Goal: Task Accomplishment & Management: Manage account settings

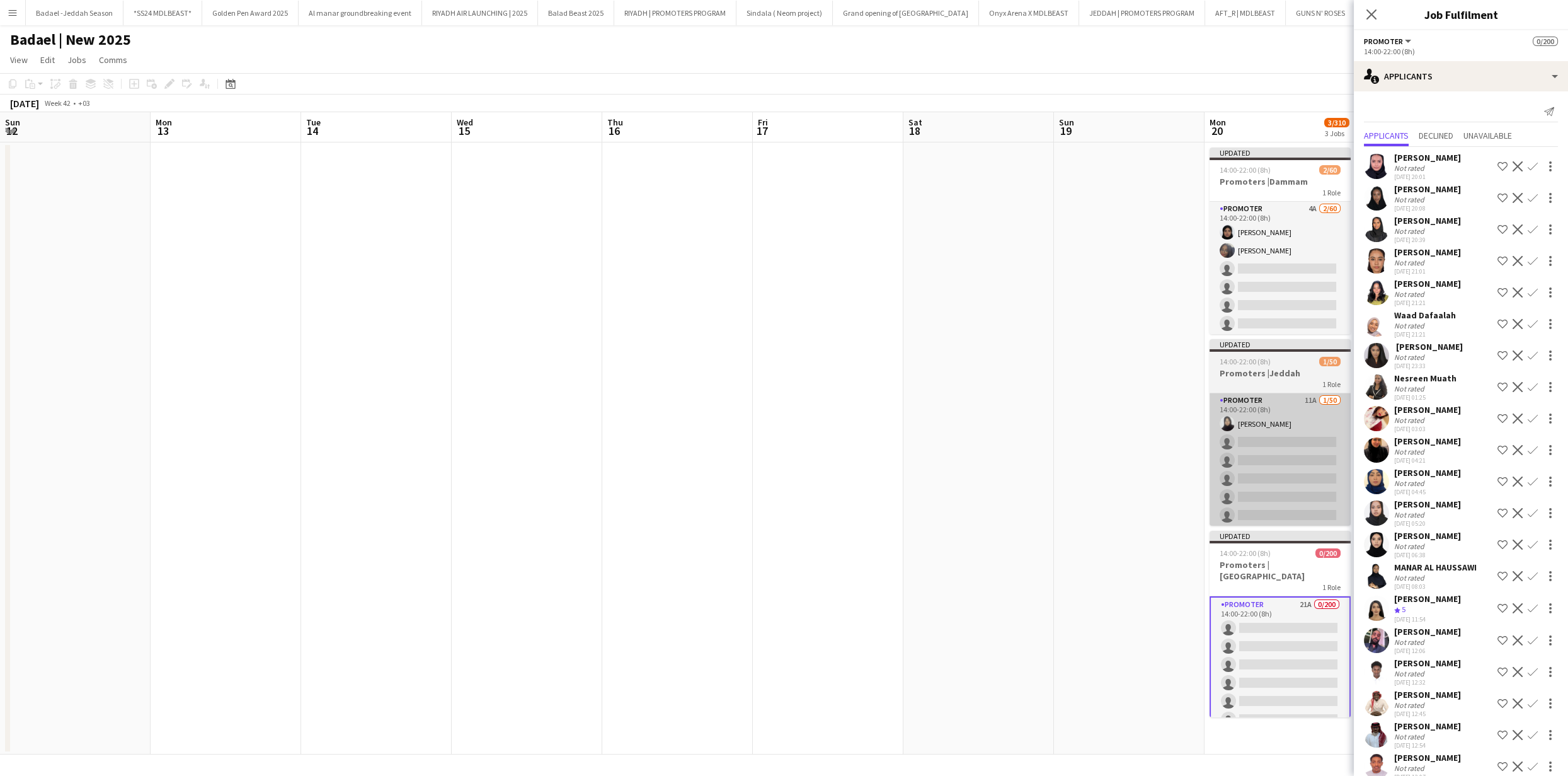
scroll to position [153, 0]
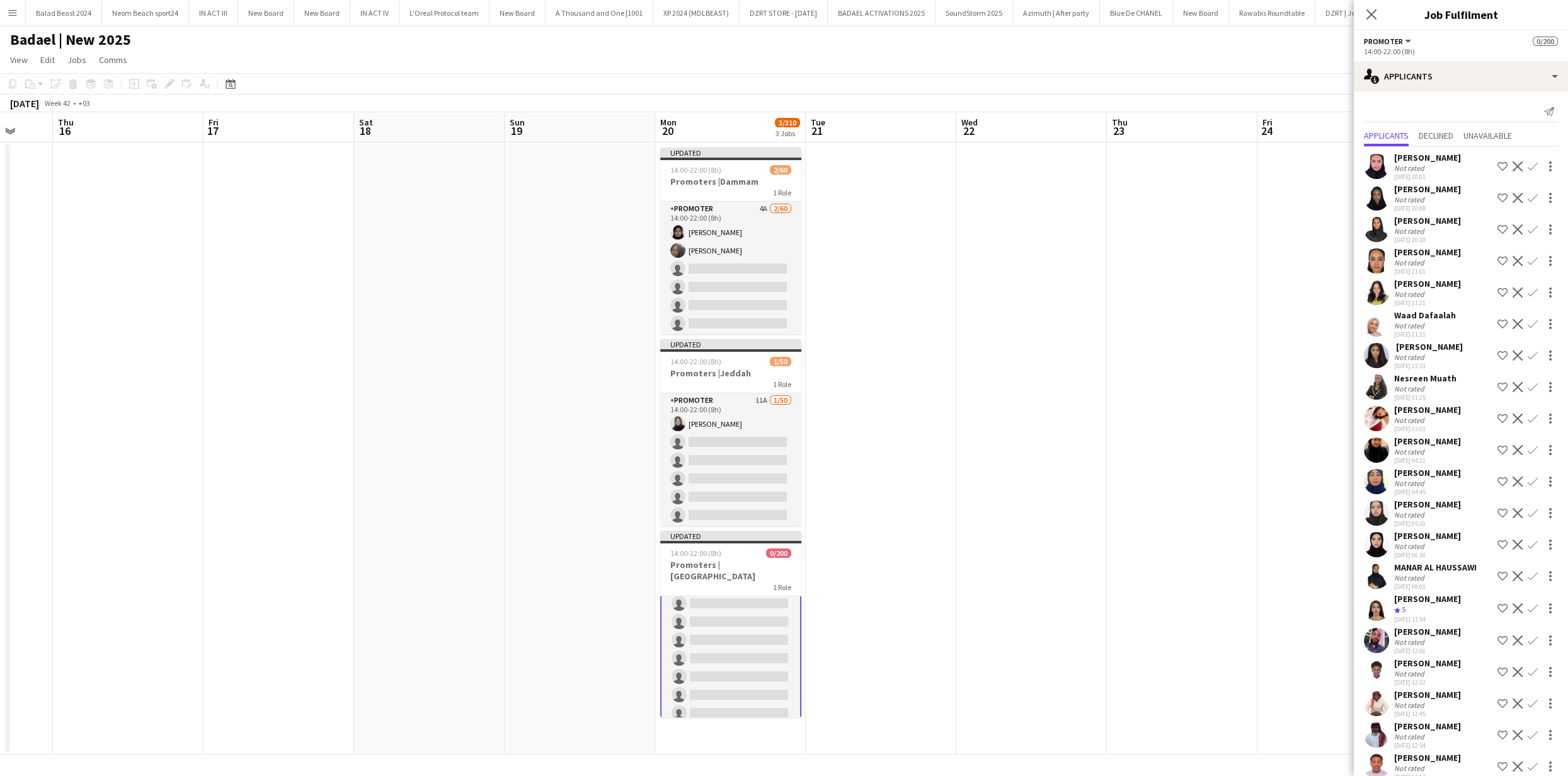
click at [878, 442] on app-date-cell at bounding box center [881, 448] width 151 height 612
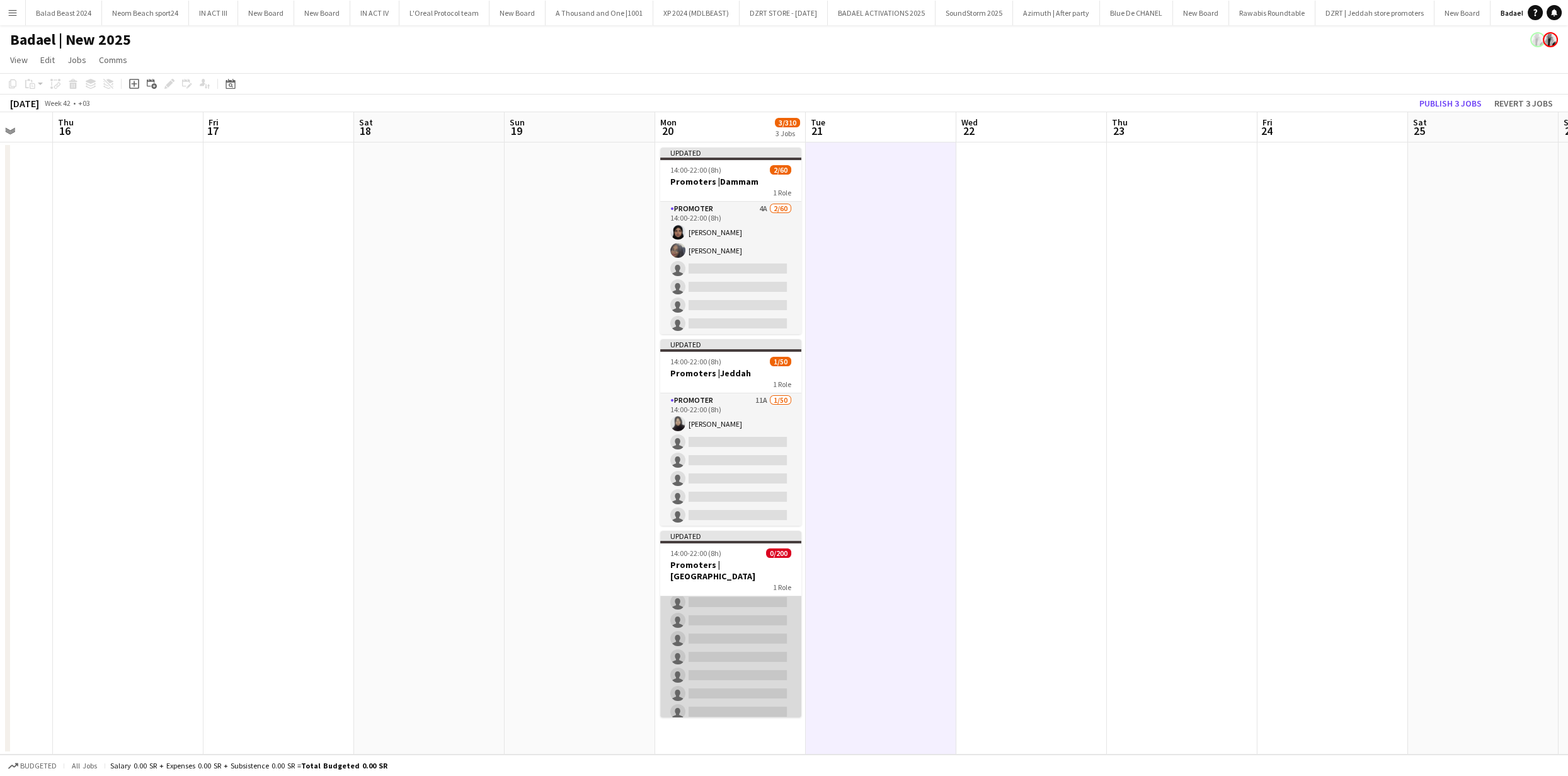
scroll to position [0, 0]
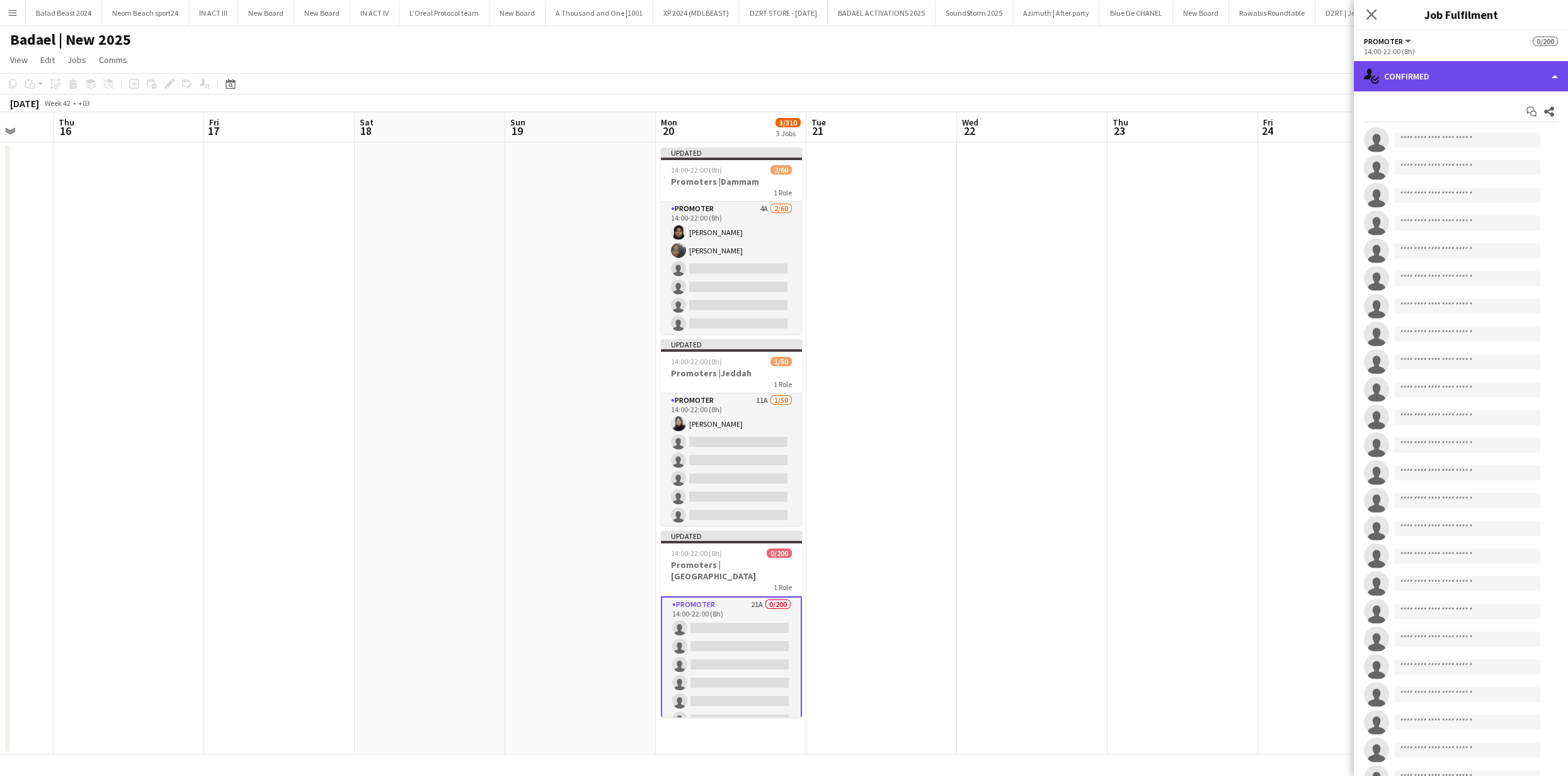
click at [1410, 83] on div "single-neutral-actions-check-2 Confirmed" at bounding box center [1462, 76] width 214 height 30
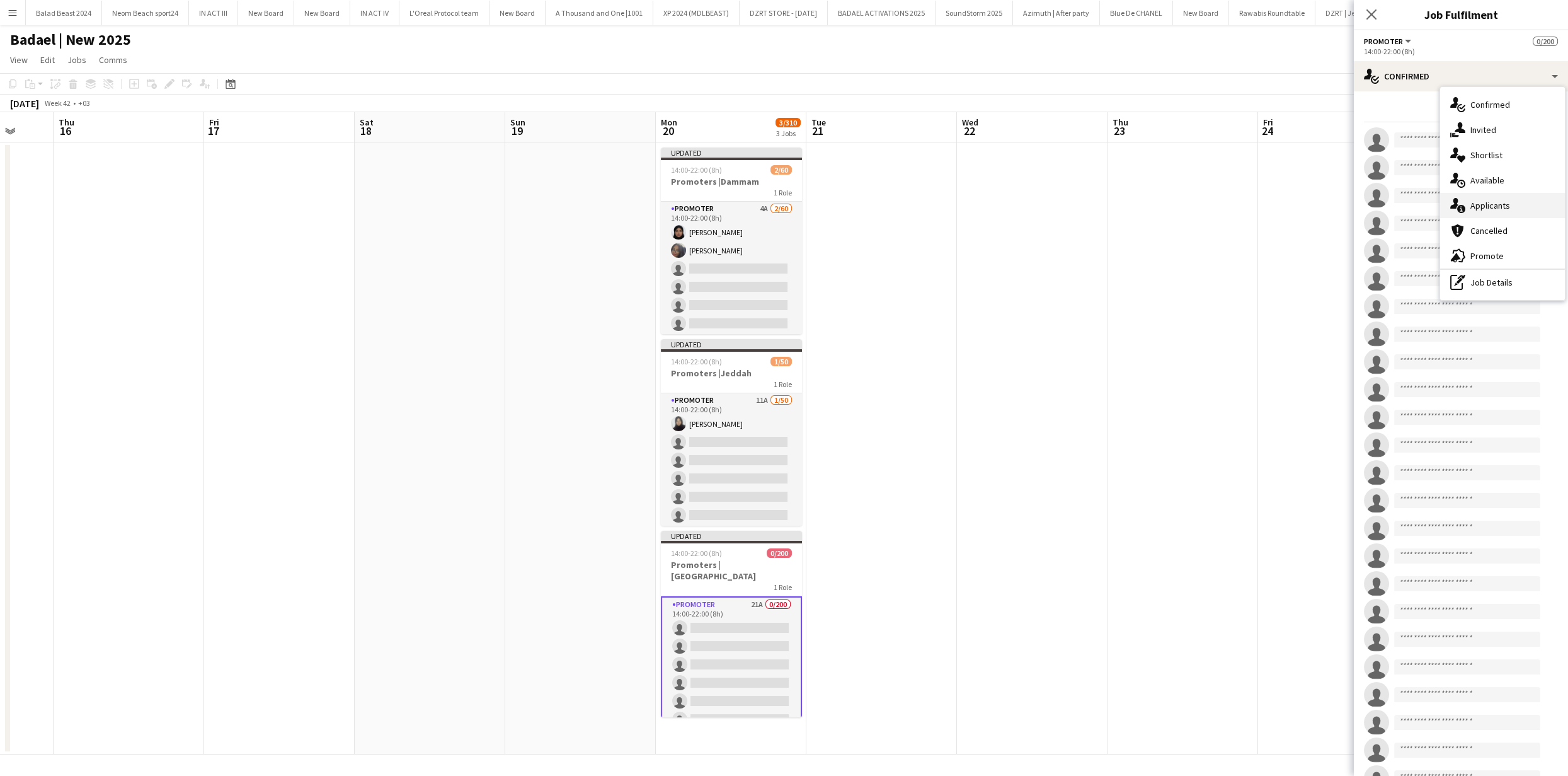
click at [1488, 203] on span "Applicants" at bounding box center [1490, 205] width 40 height 11
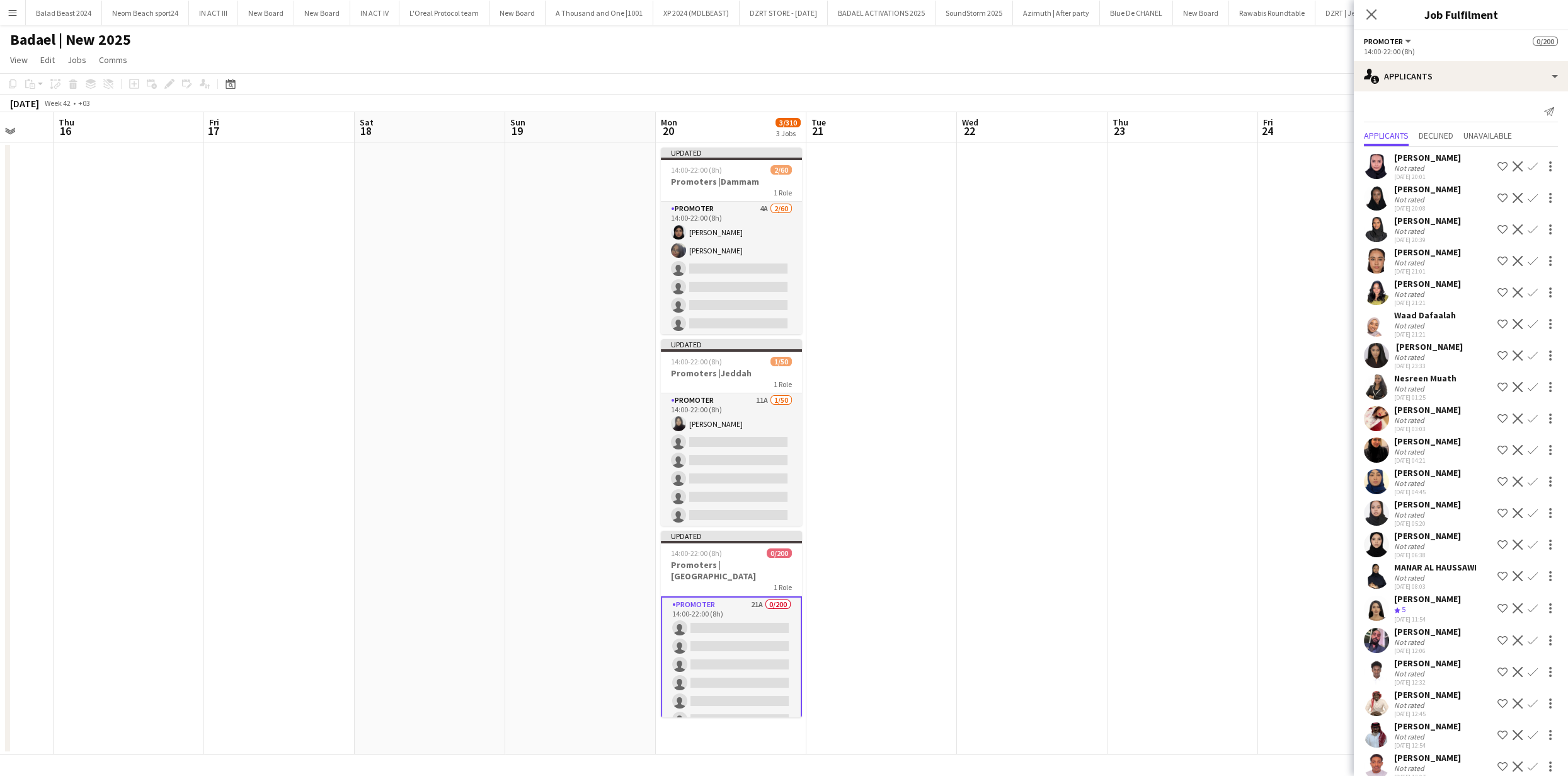
scroll to position [48, 0]
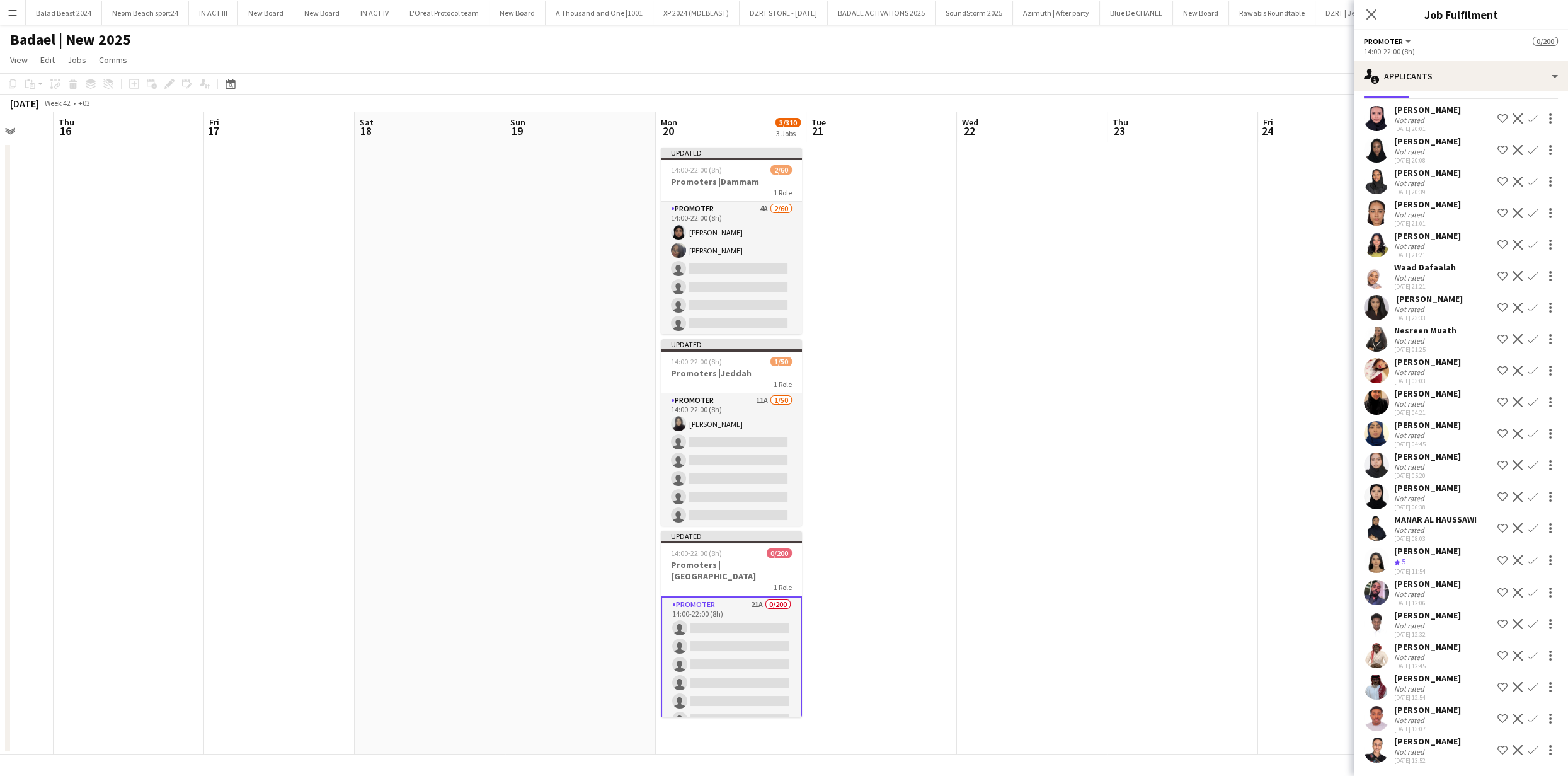
click at [1513, 620] on app-icon "Decline" at bounding box center [1518, 624] width 10 height 10
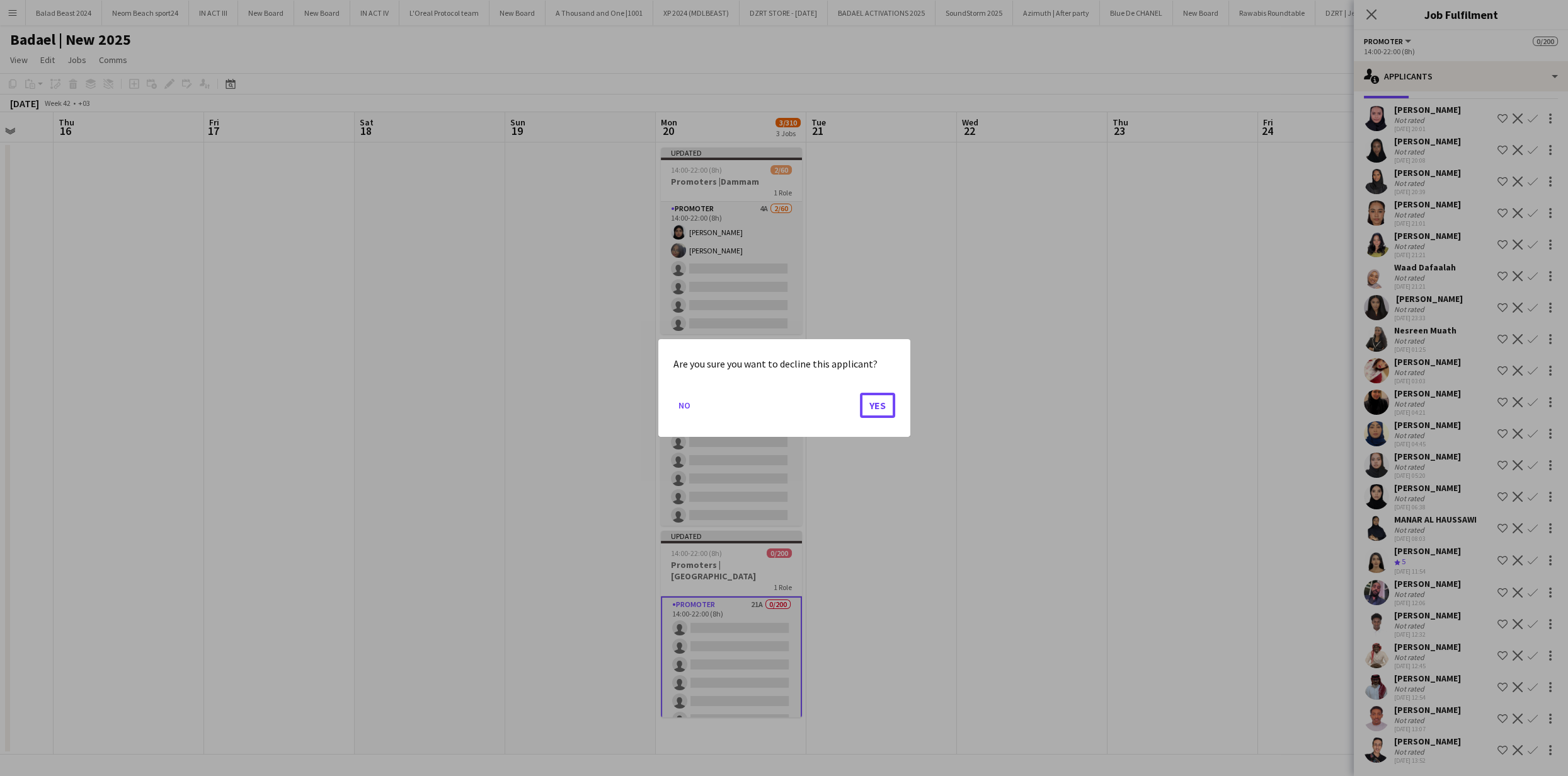
drag, startPoint x: 867, startPoint y: 406, endPoint x: 954, endPoint y: 417, distance: 87.7
click at [867, 406] on button "Yes" at bounding box center [878, 405] width 35 height 25
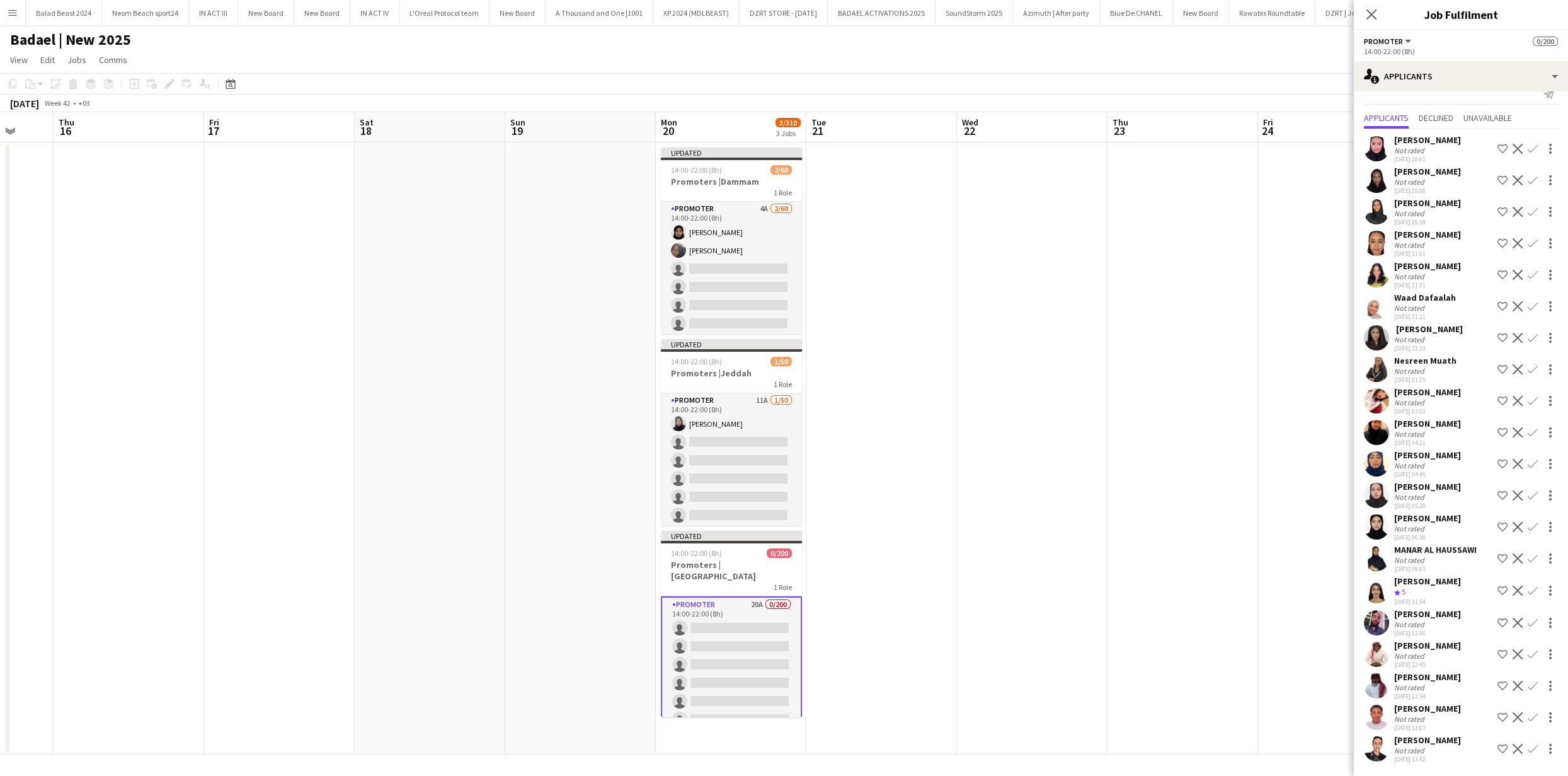
scroll to position [16, 0]
click at [1513, 624] on app-icon "Decline" at bounding box center [1518, 624] width 10 height 10
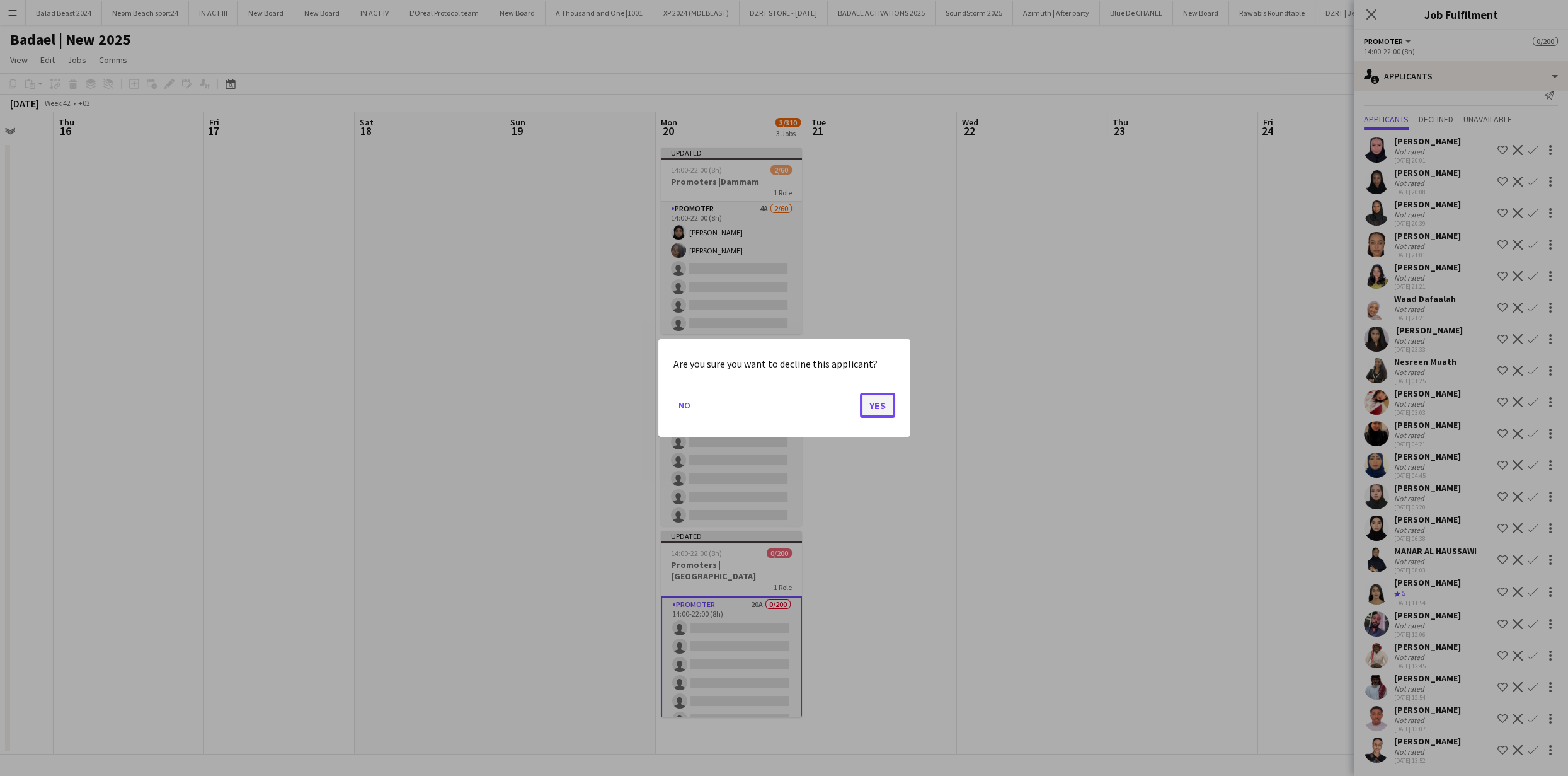
click at [882, 409] on button "Yes" at bounding box center [878, 405] width 35 height 25
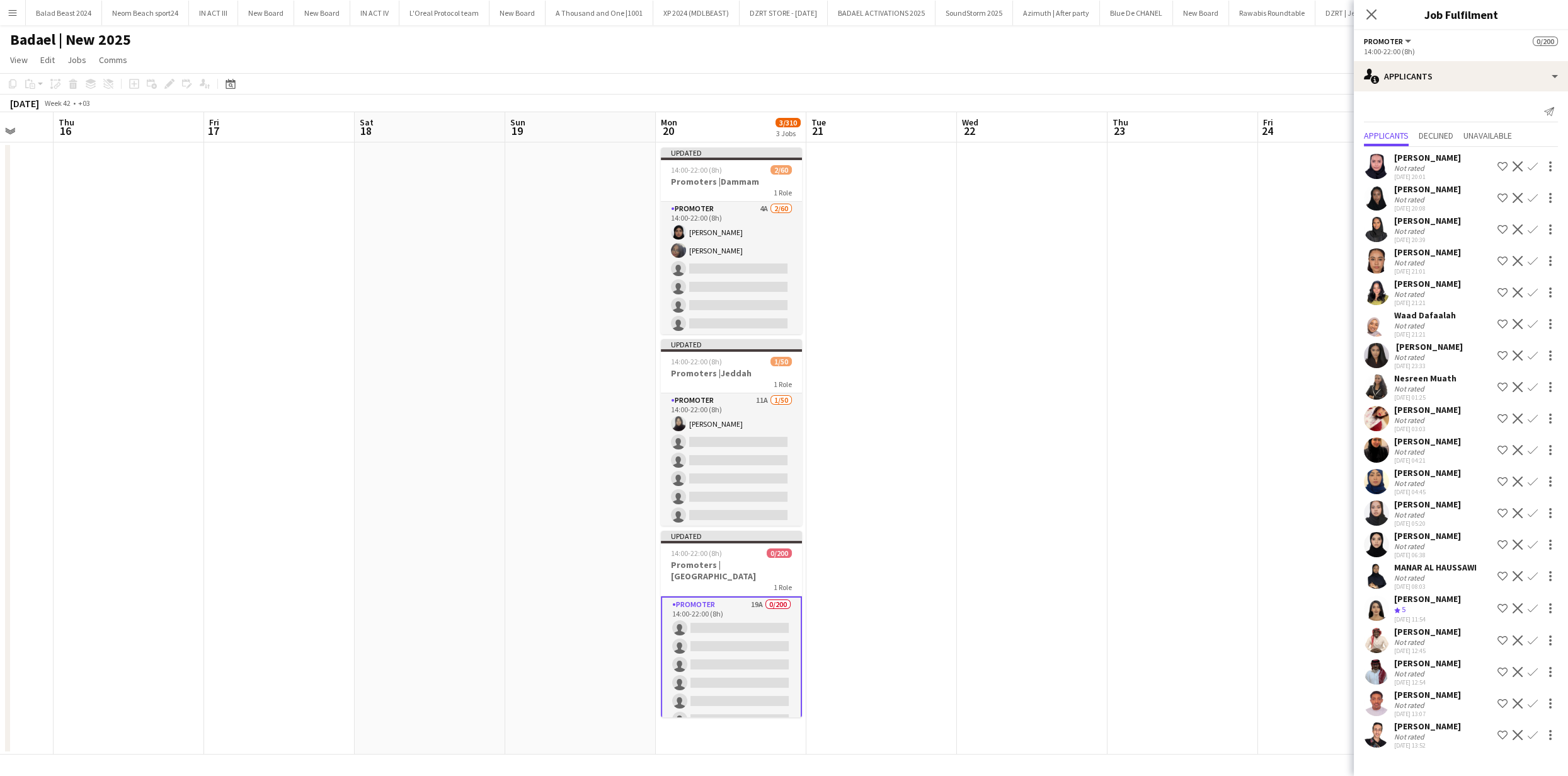
scroll to position [0, 0]
click at [1518, 733] on app-icon "Decline" at bounding box center [1518, 735] width 10 height 10
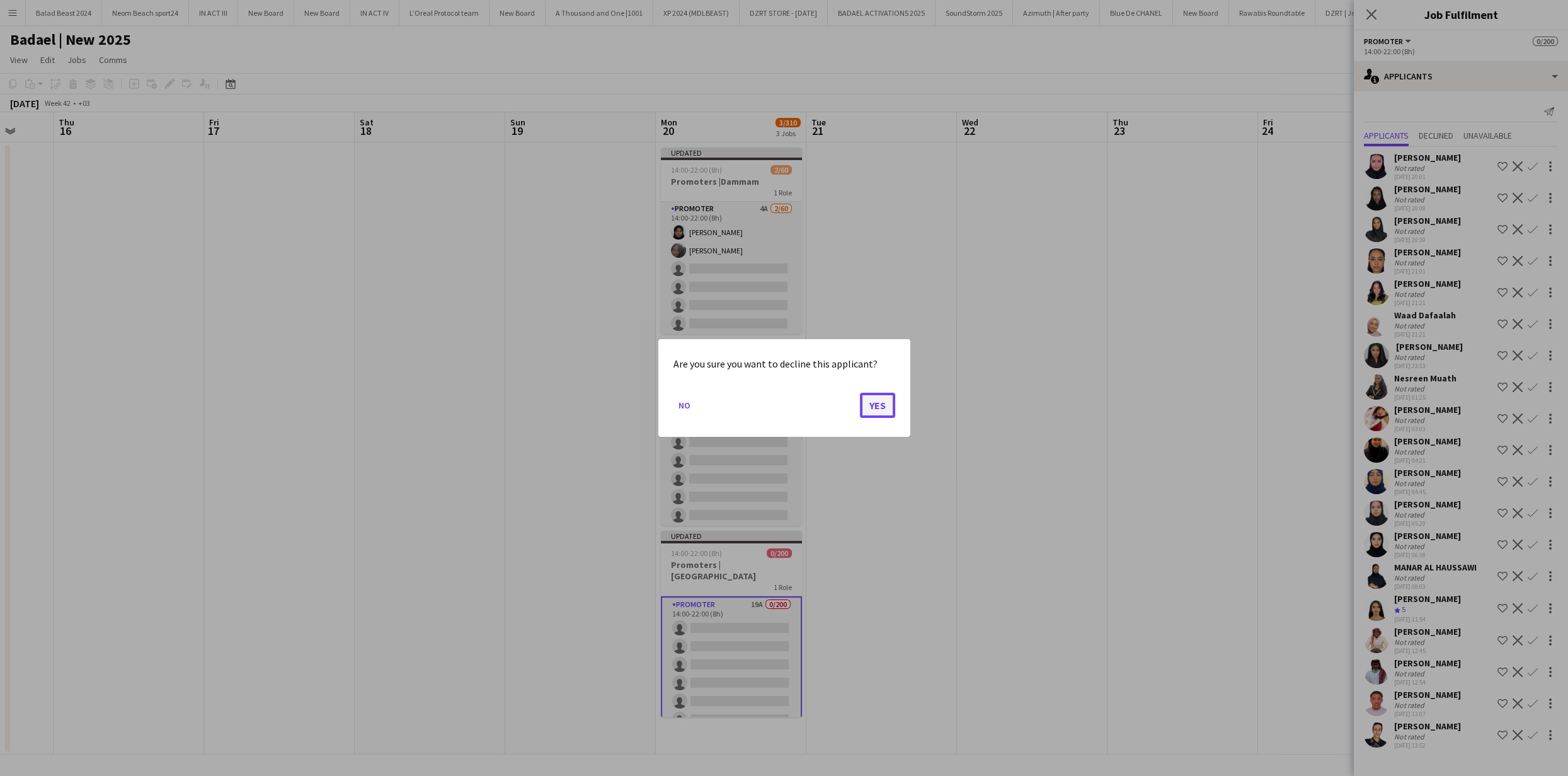
click at [882, 405] on button "Yes" at bounding box center [878, 405] width 35 height 25
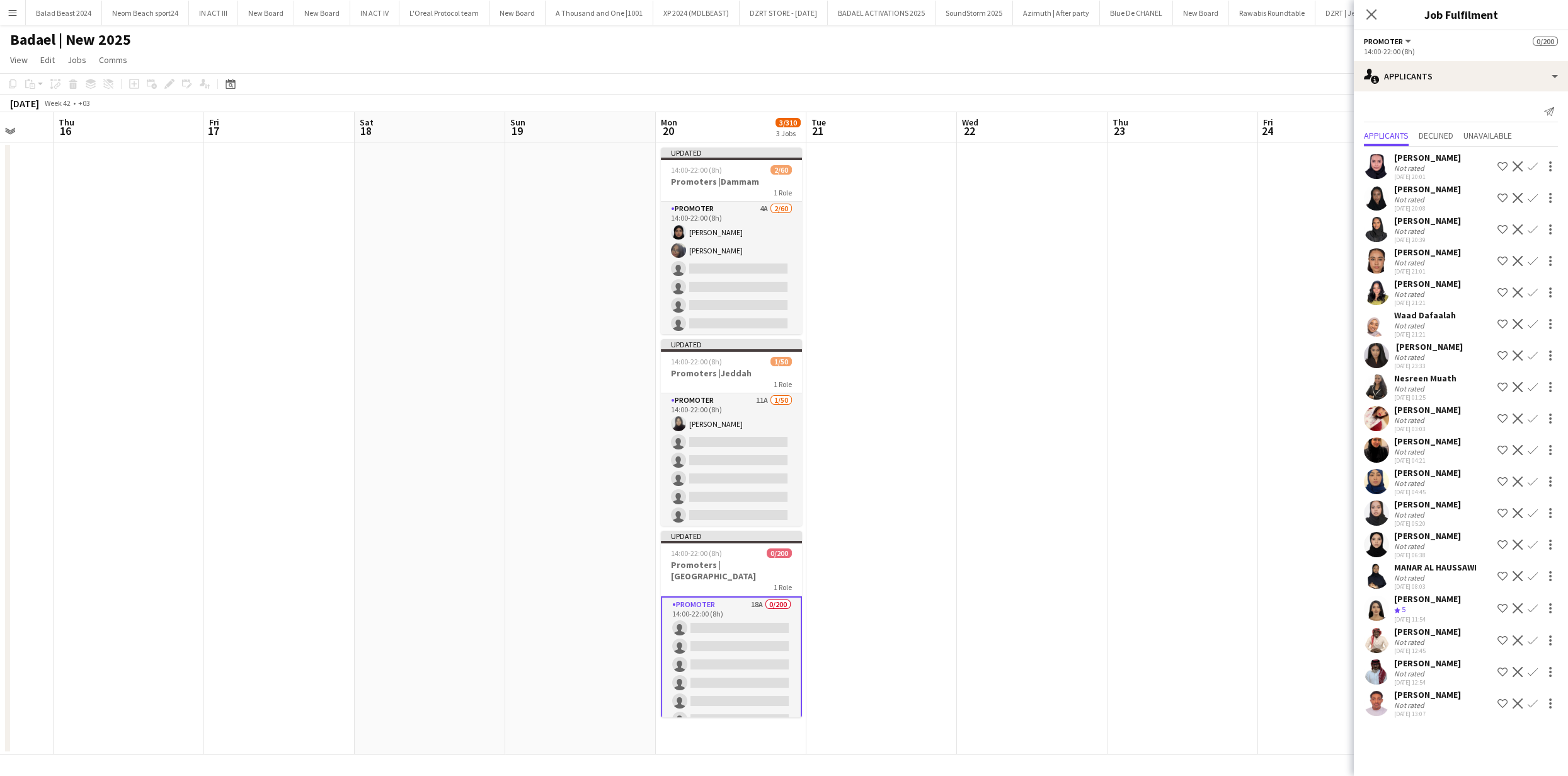
click at [1517, 698] on app-icon "Decline" at bounding box center [1518, 703] width 10 height 10
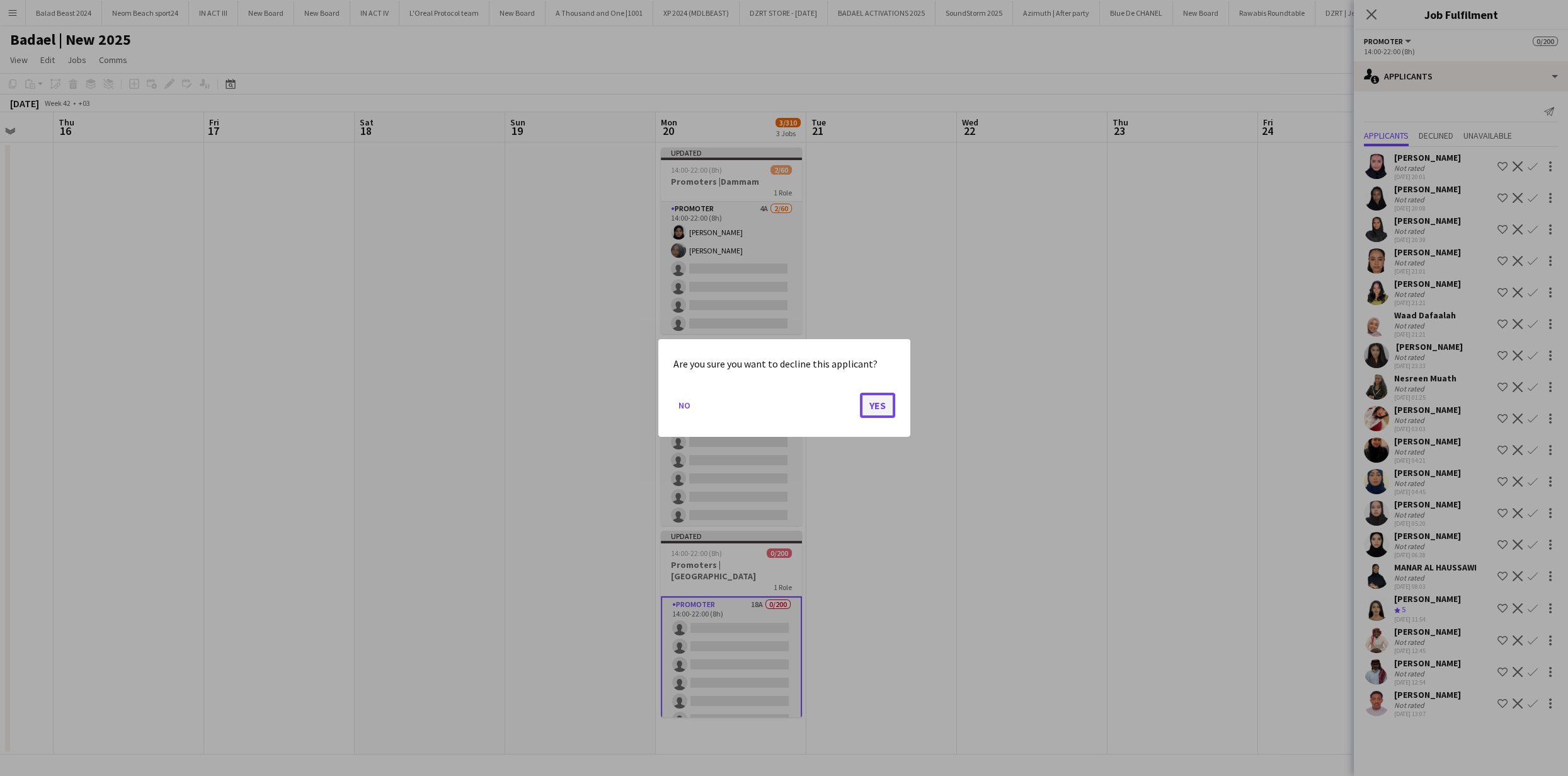
click at [886, 404] on button "Yes" at bounding box center [878, 405] width 35 height 25
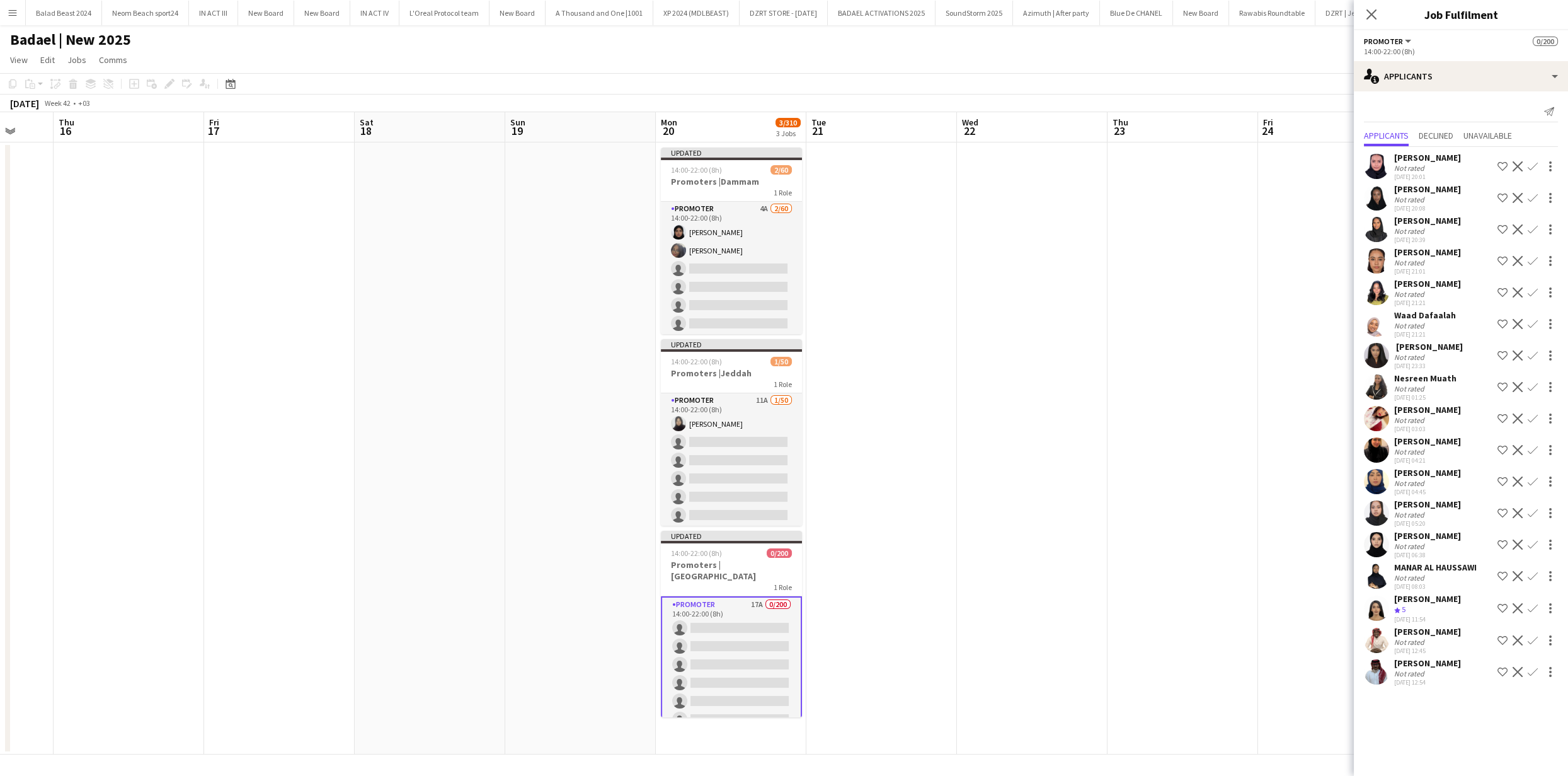
click at [1518, 672] on app-icon "Decline" at bounding box center [1518, 672] width 10 height 10
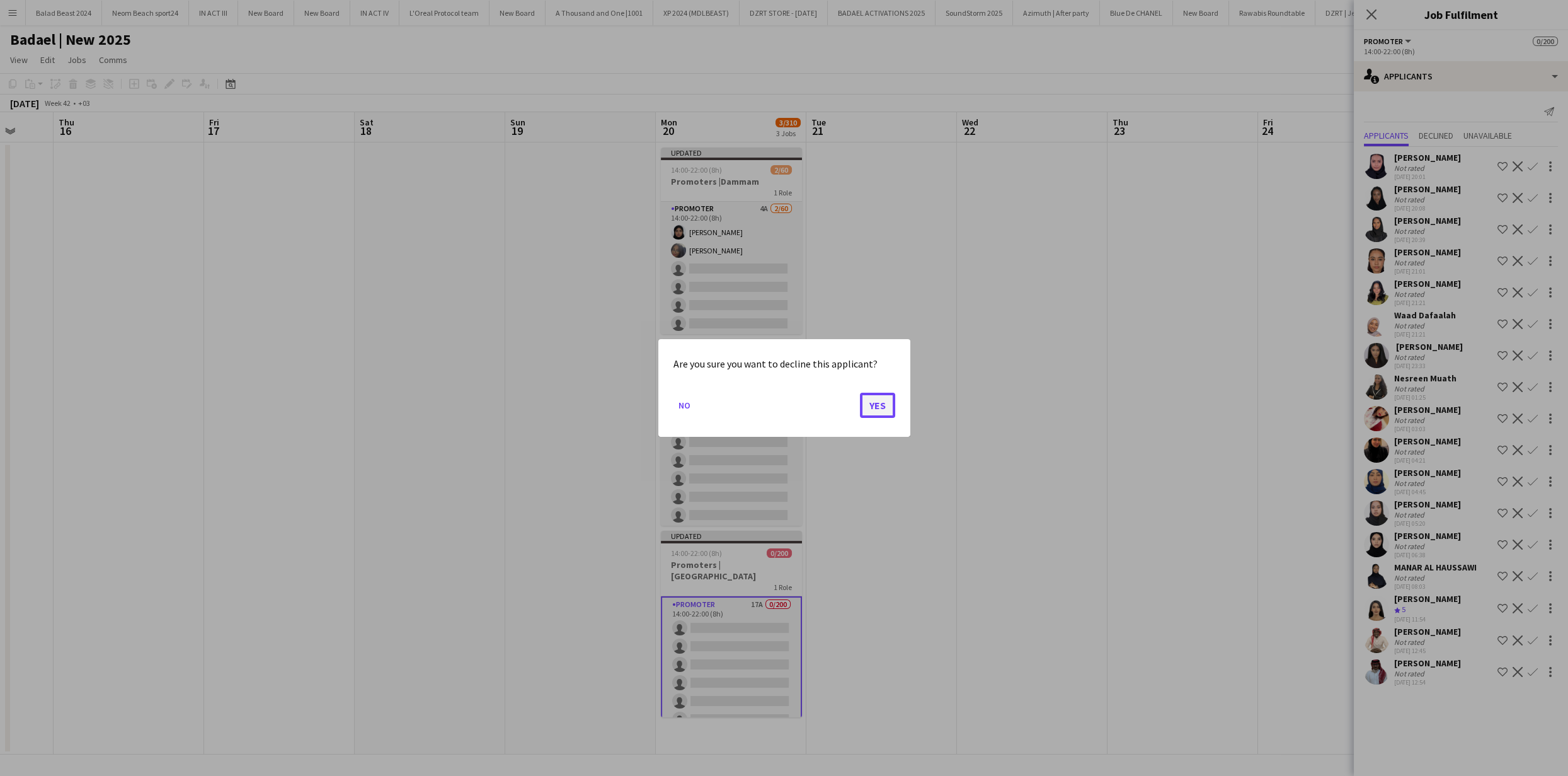
click at [888, 407] on button "Yes" at bounding box center [878, 405] width 35 height 25
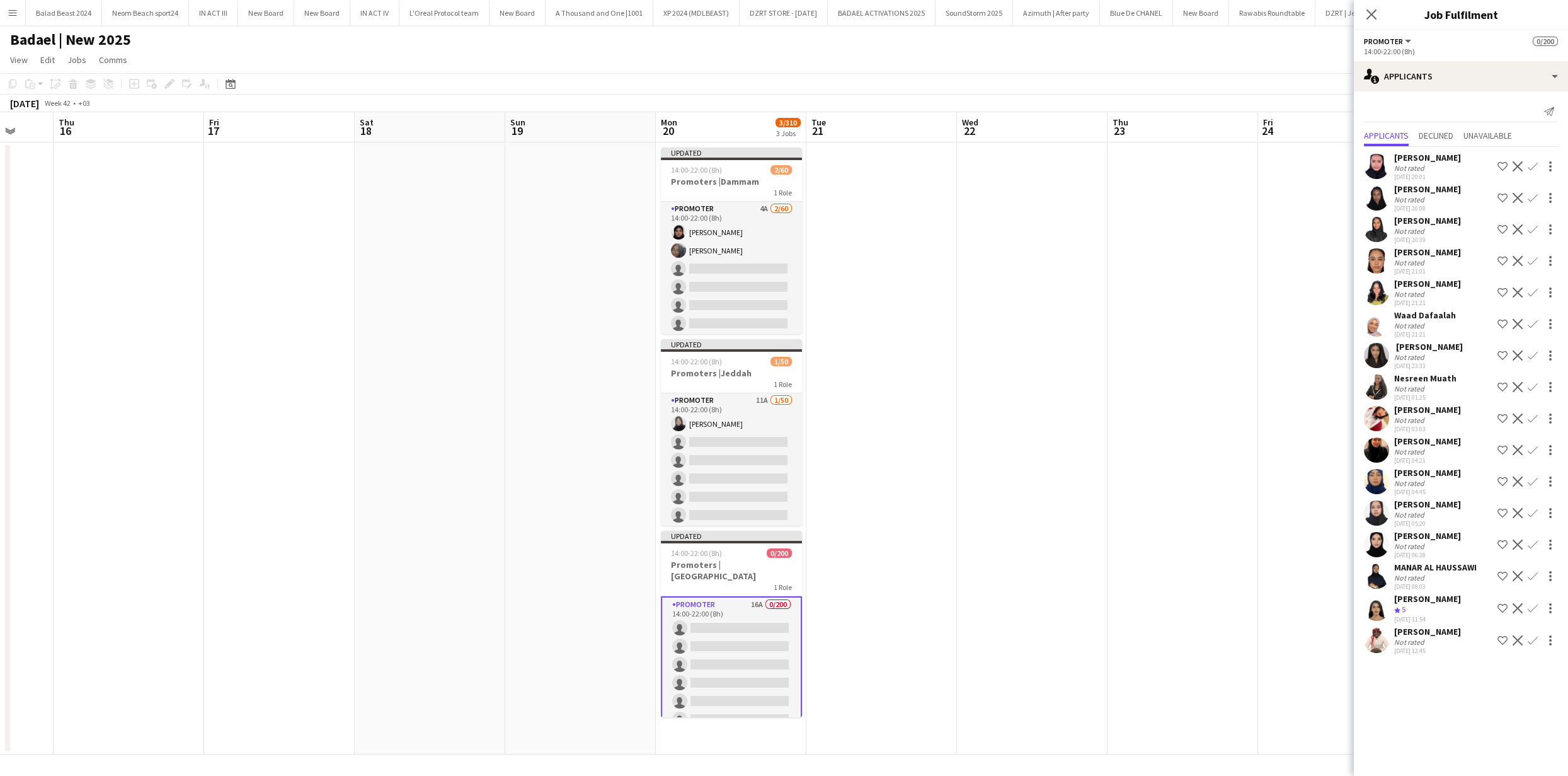
click at [1518, 638] on app-icon "Decline" at bounding box center [1518, 641] width 10 height 10
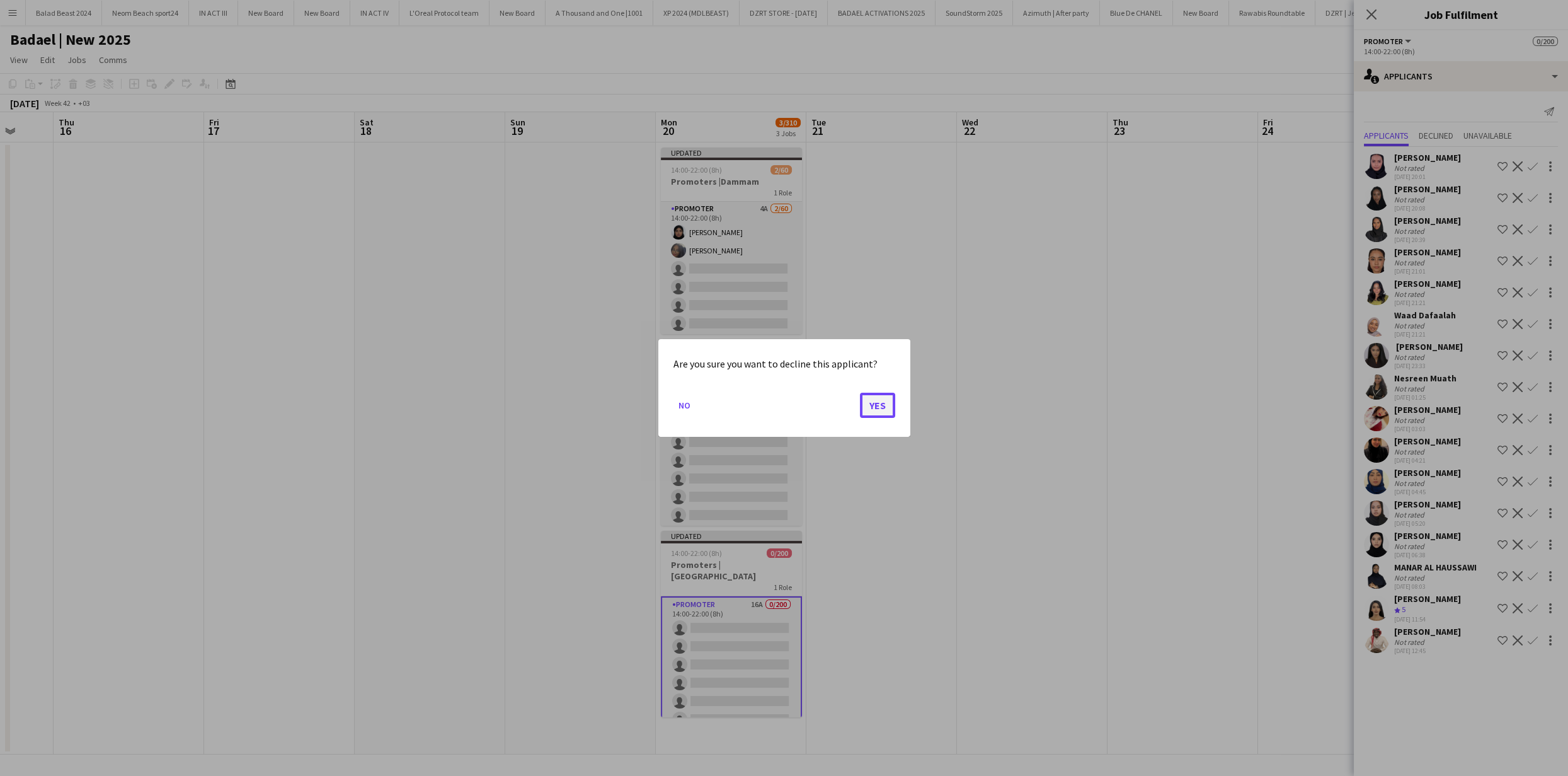
click at [877, 405] on button "Yes" at bounding box center [878, 405] width 35 height 25
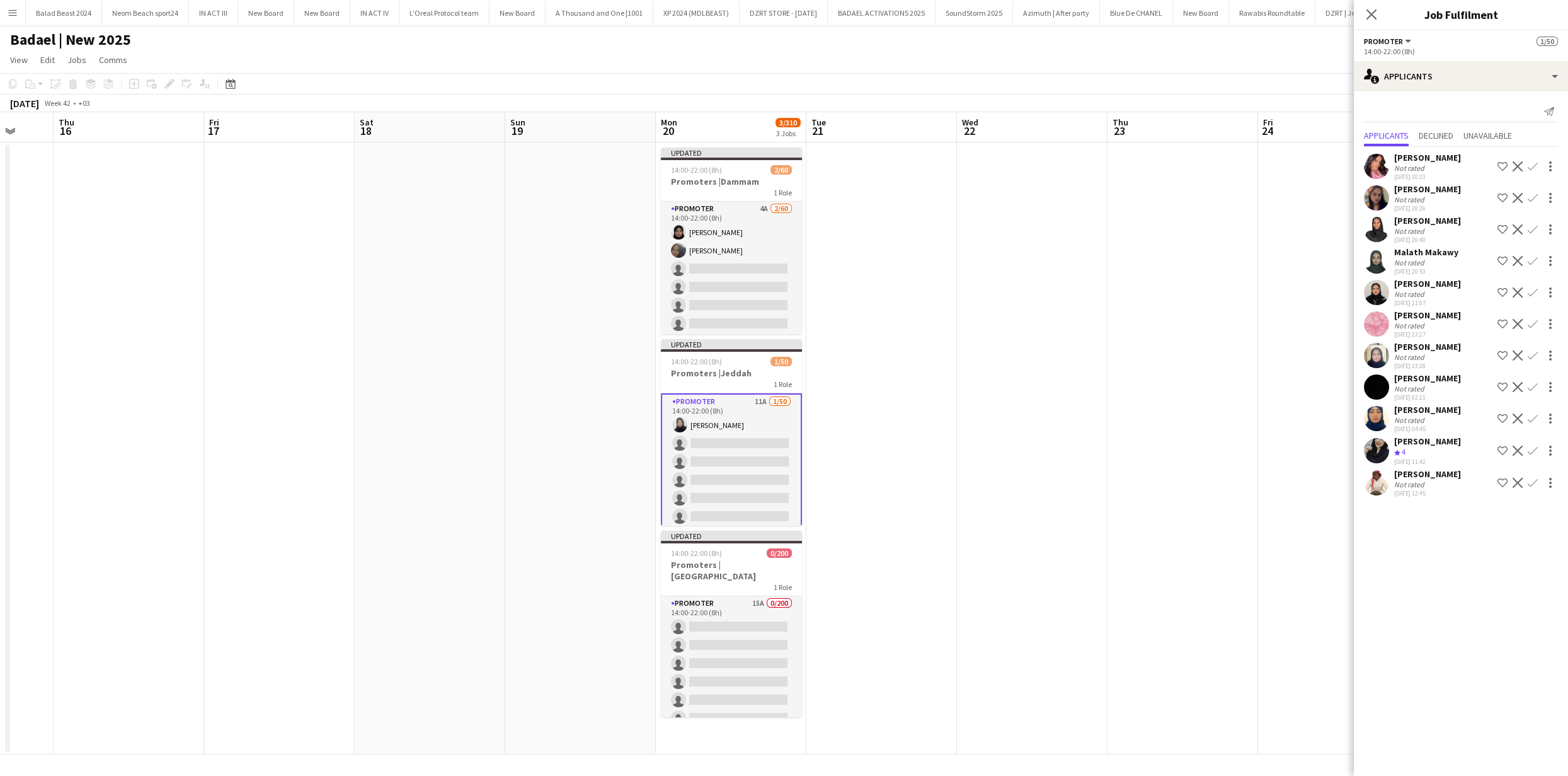
click at [1516, 482] on app-icon "Decline" at bounding box center [1518, 483] width 10 height 10
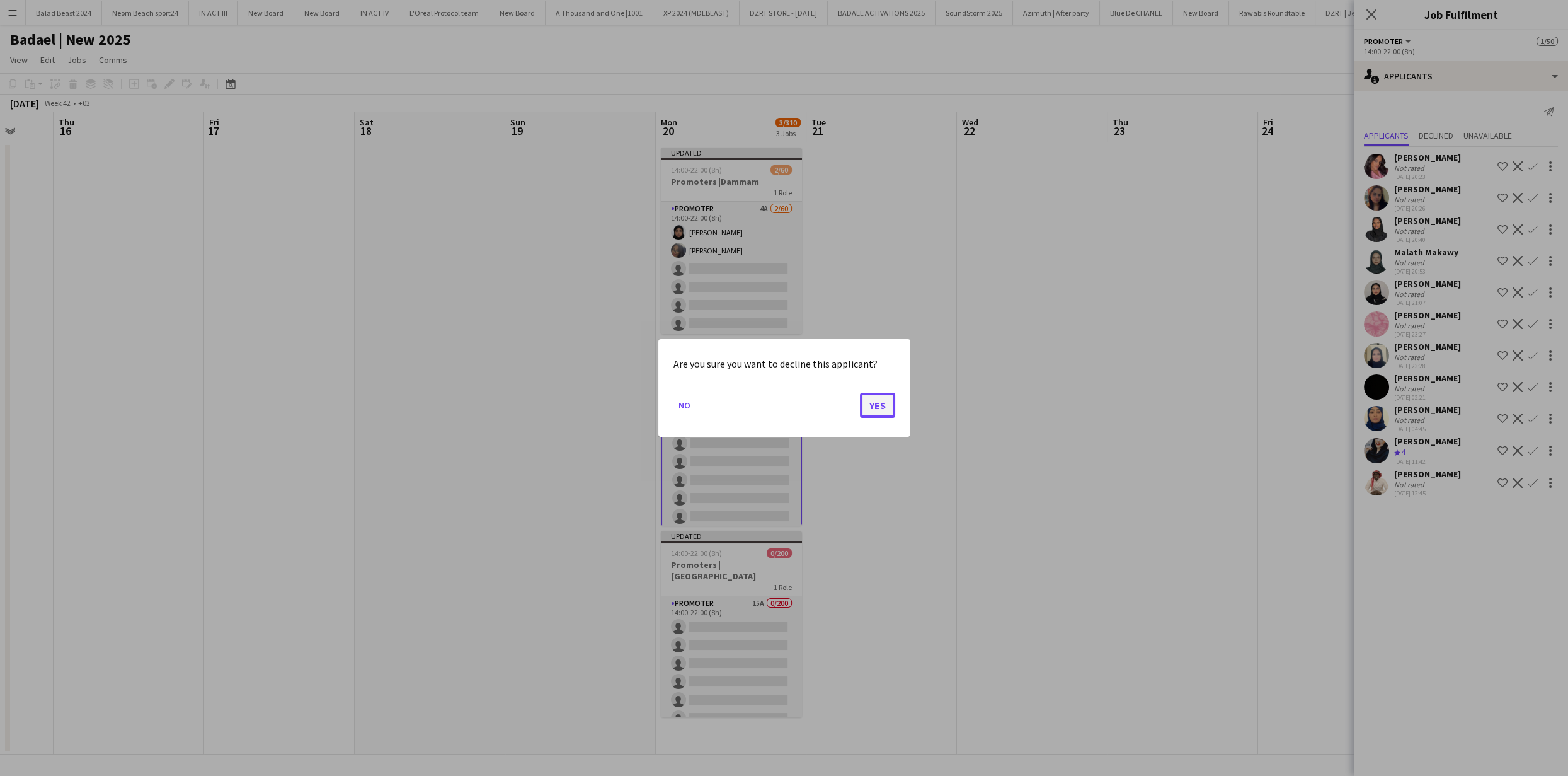
click at [884, 408] on button "Yes" at bounding box center [878, 405] width 35 height 25
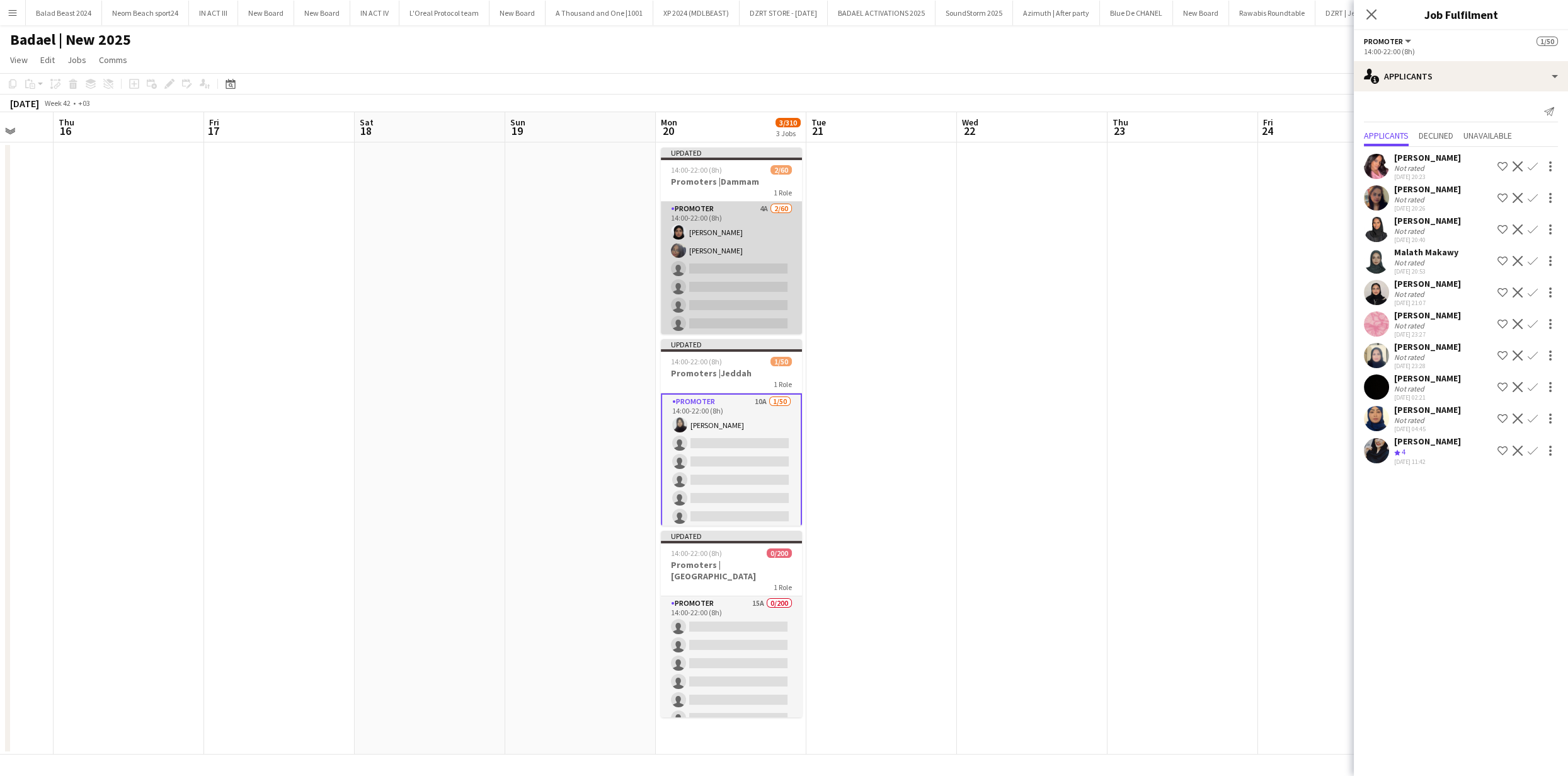
click at [723, 253] on app-card-role "PROMOTER 4A 2/60 14:00-22:00 (8h) [PERSON_NAME] [PERSON_NAME] single-neutral-ac…" at bounding box center [731, 763] width 141 height 1122
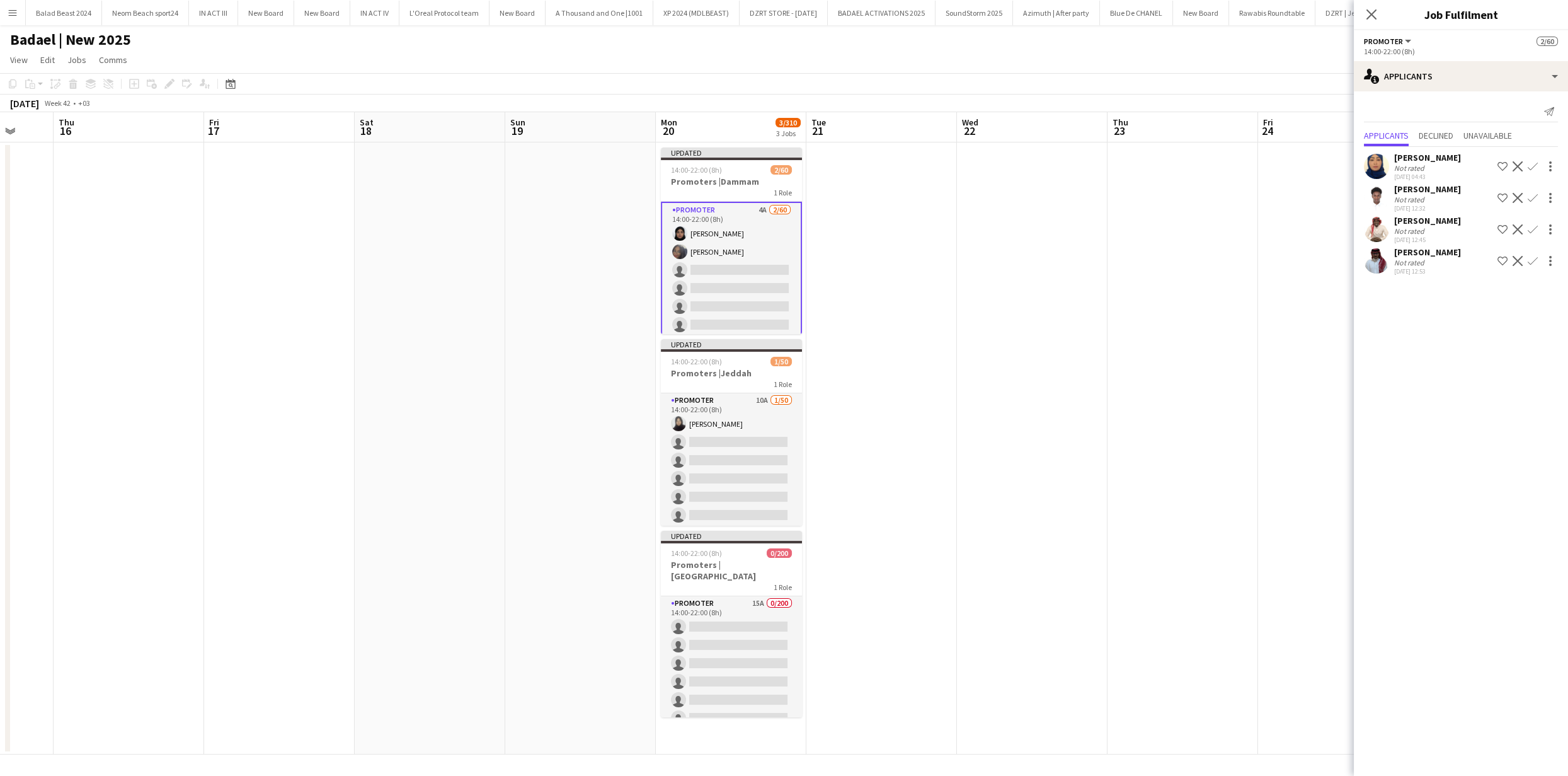
click at [1516, 260] on app-icon "Decline" at bounding box center [1518, 261] width 10 height 10
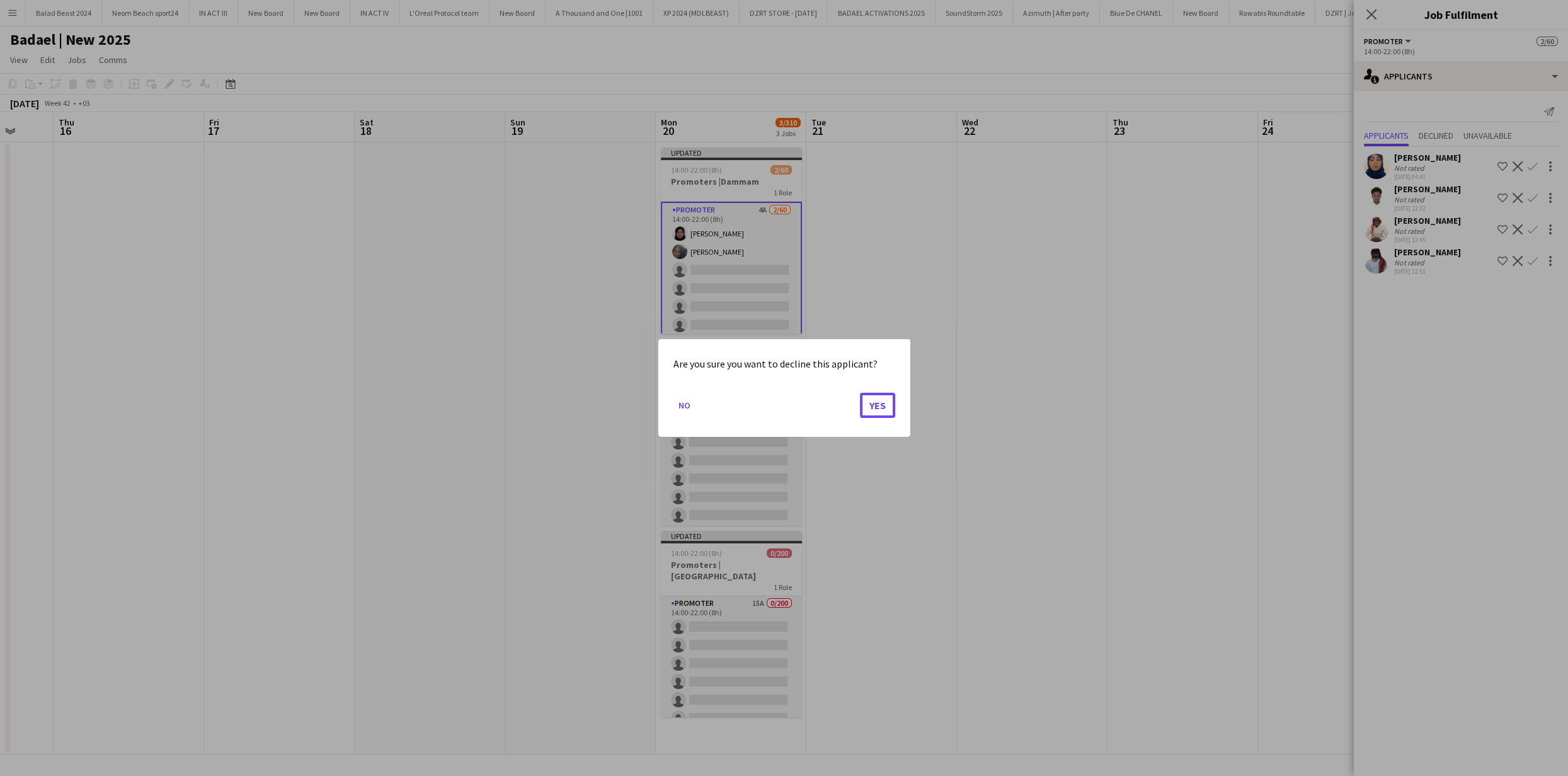
drag, startPoint x: 885, startPoint y: 400, endPoint x: 996, endPoint y: 350, distance: 121.7
click at [886, 400] on button "Yes" at bounding box center [878, 405] width 35 height 25
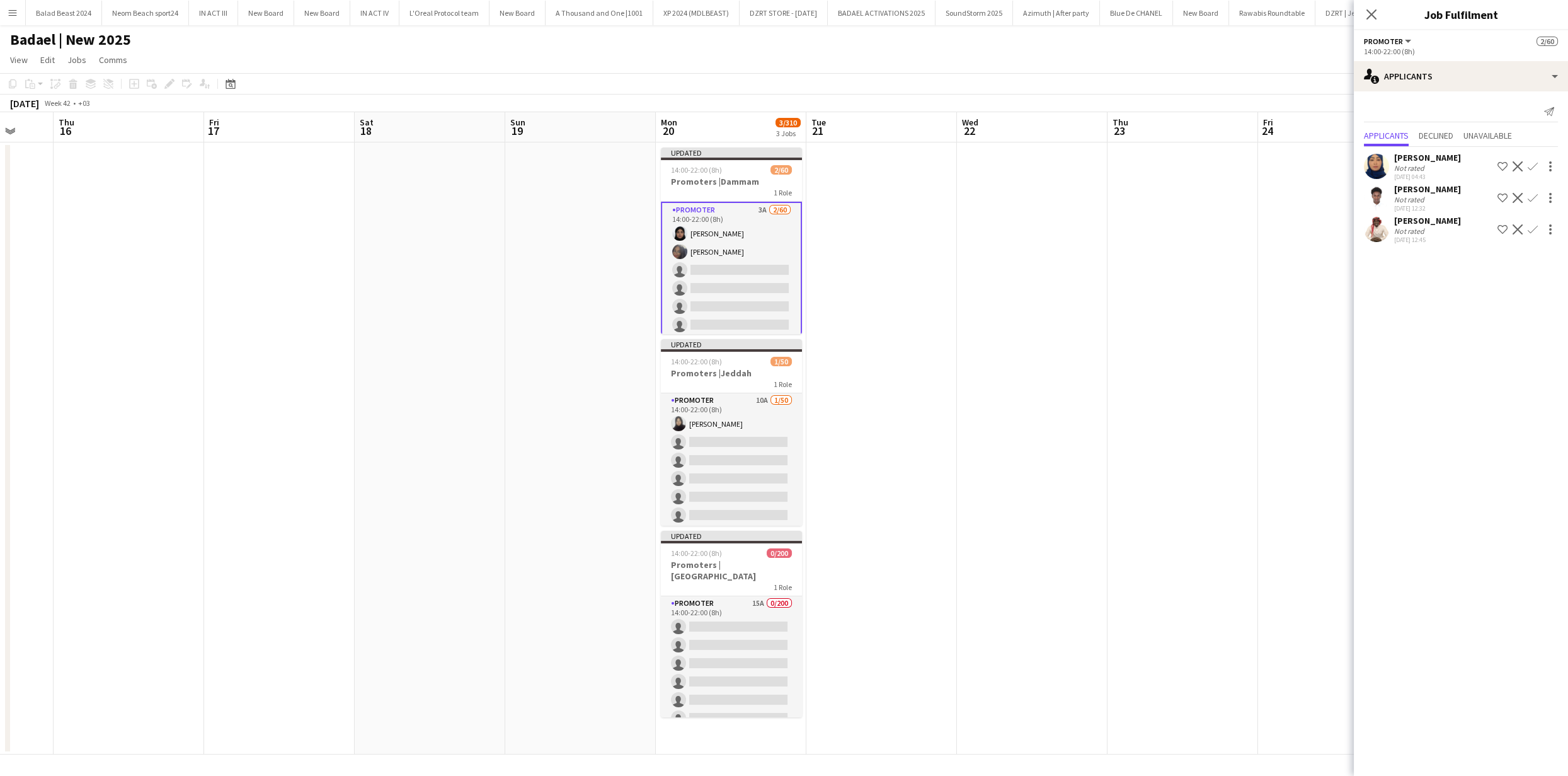
click at [1524, 196] on button "Decline" at bounding box center [1518, 198] width 15 height 15
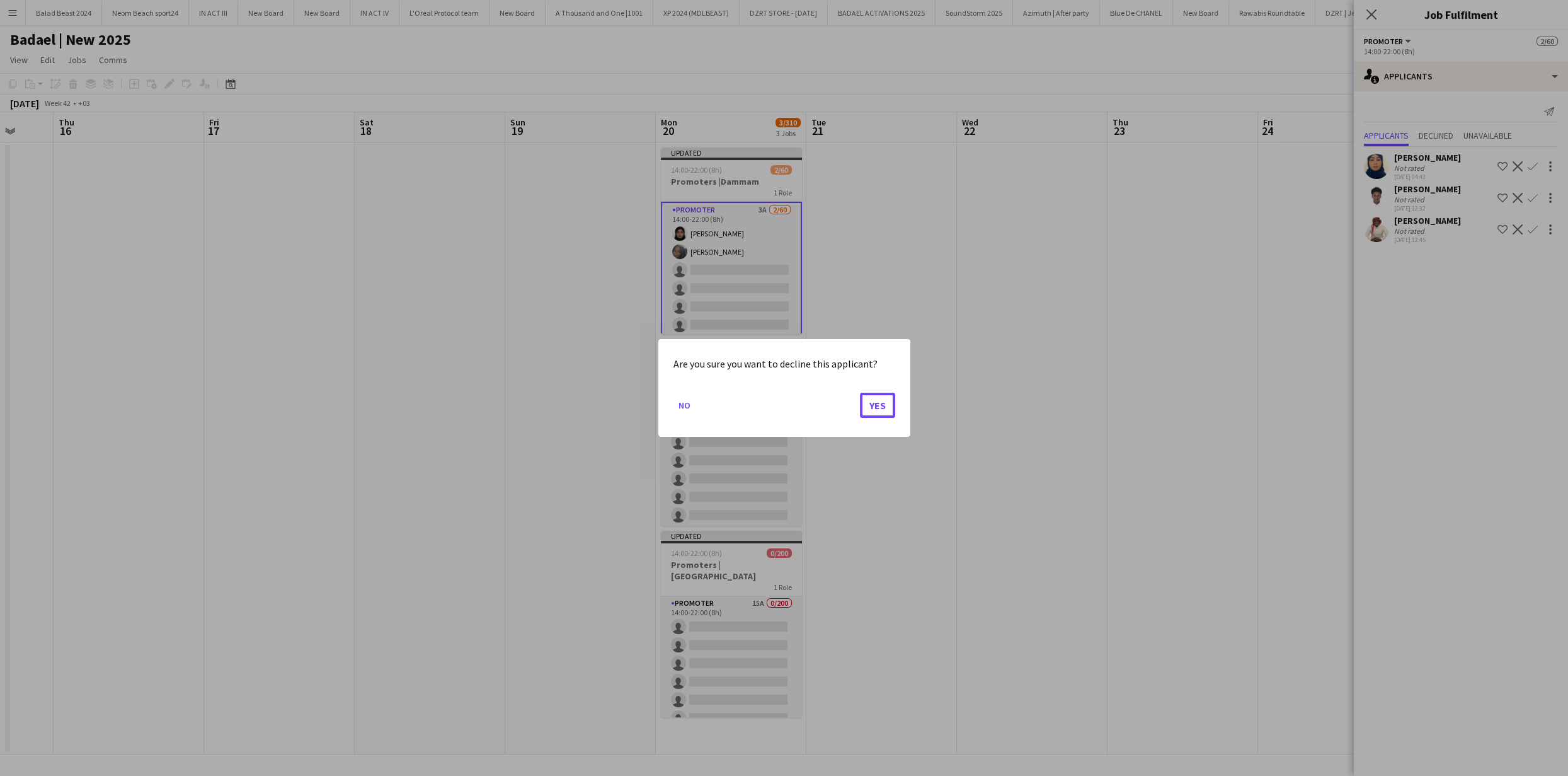
click at [894, 404] on button "Yes" at bounding box center [878, 405] width 35 height 25
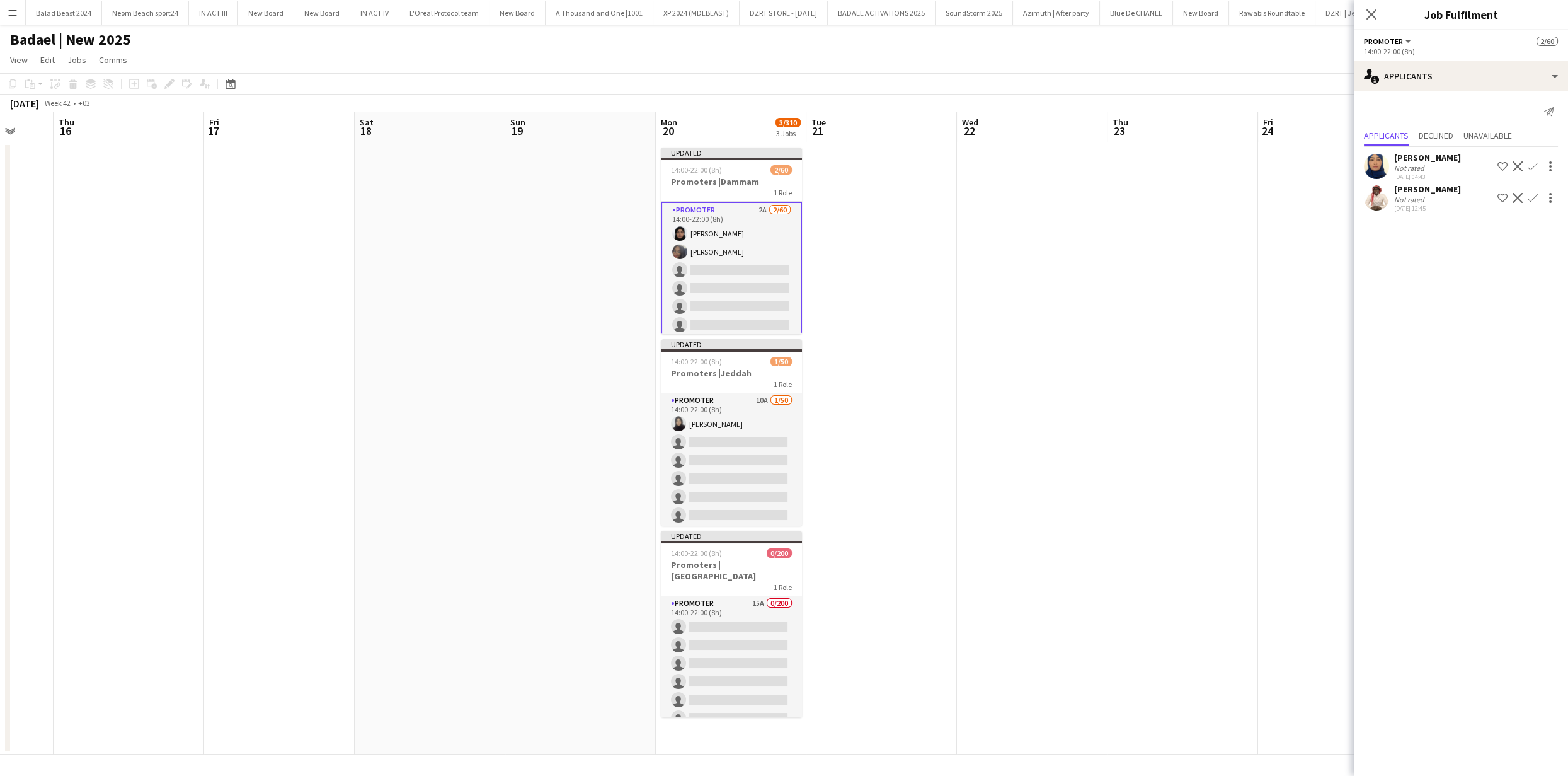
click at [1511, 196] on button "Decline" at bounding box center [1518, 198] width 15 height 15
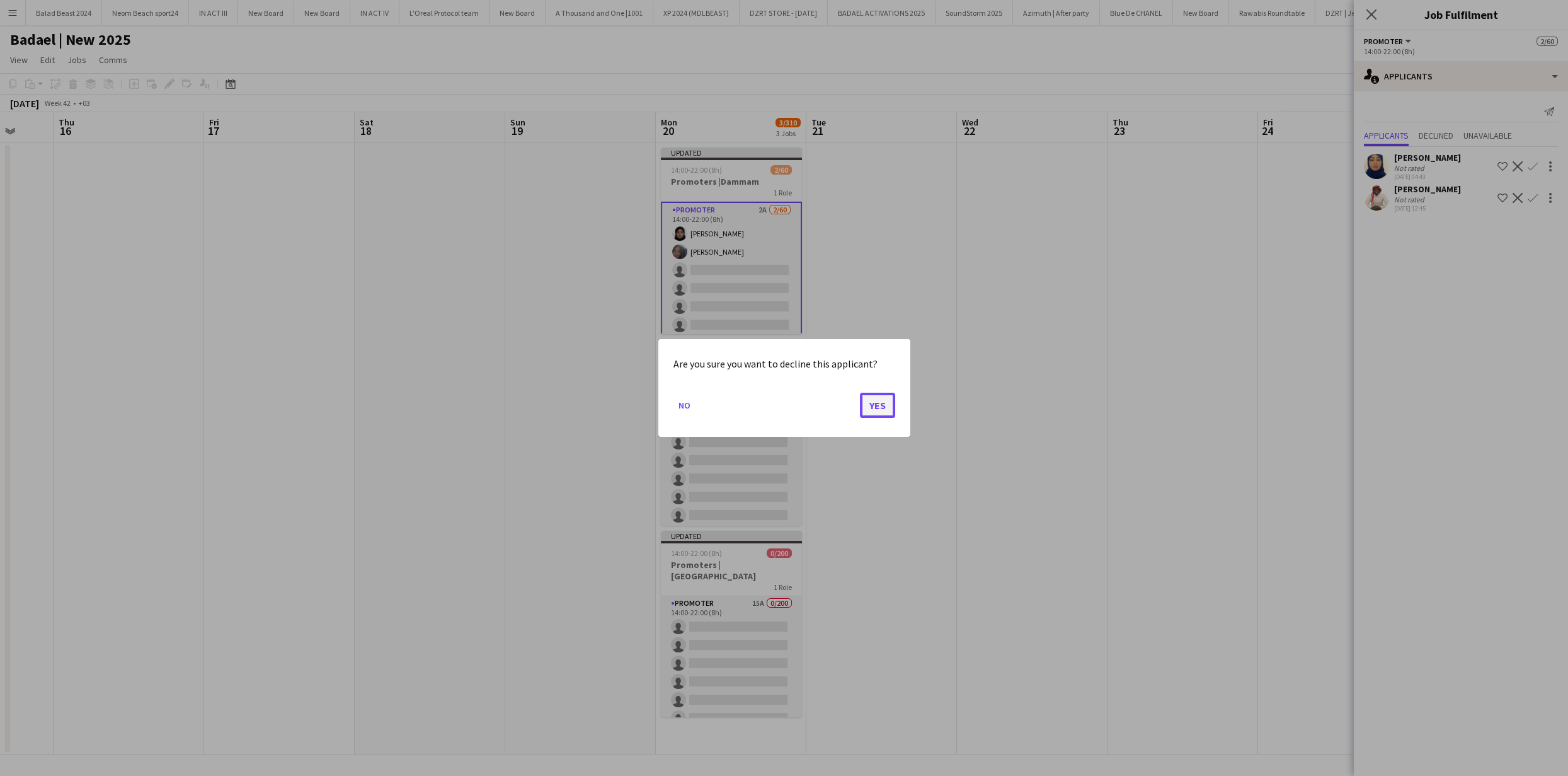
click at [886, 401] on button "Yes" at bounding box center [878, 405] width 35 height 25
